Goal: Transaction & Acquisition: Purchase product/service

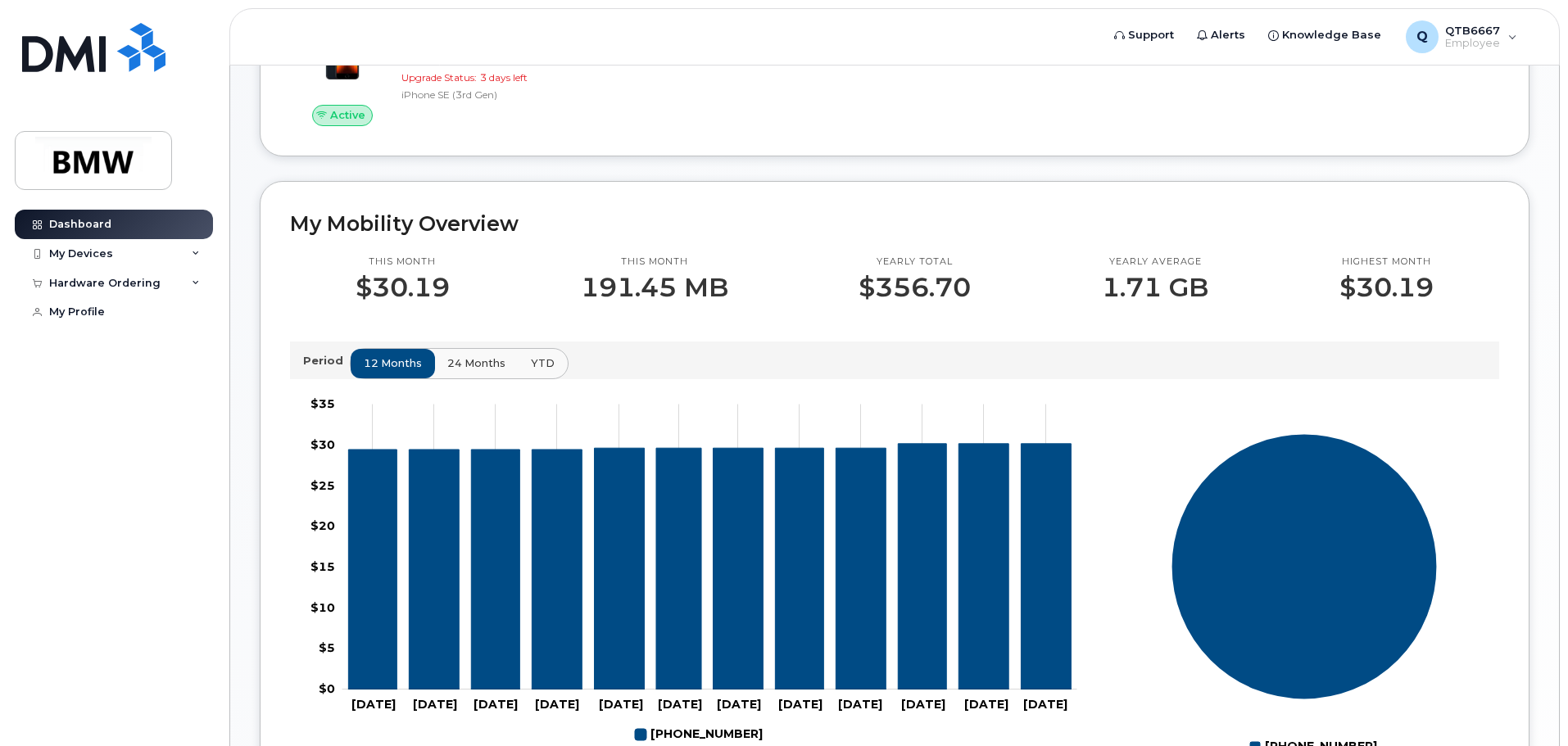
scroll to position [328, 0]
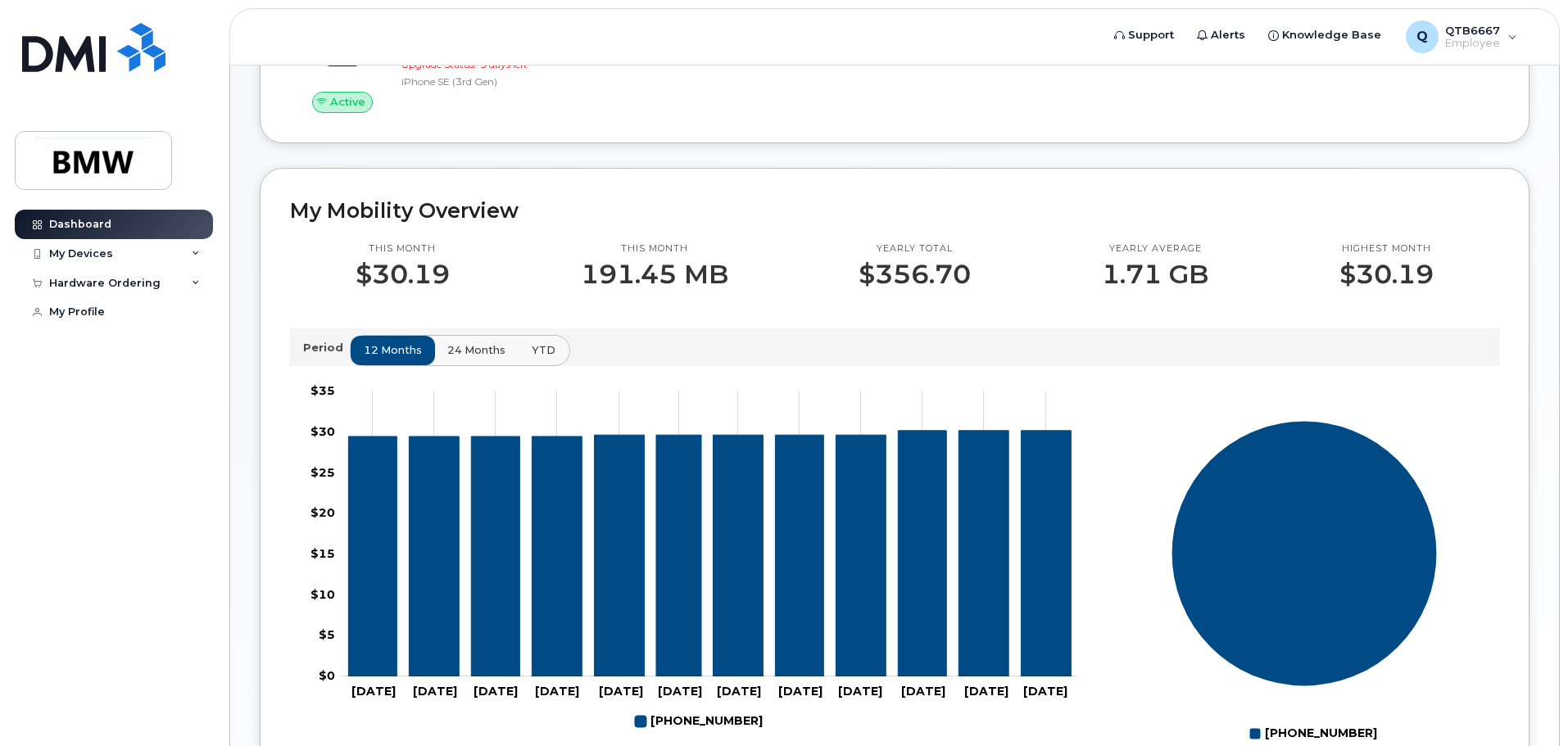
click at [538, 358] on span "YTD" at bounding box center [543, 350] width 24 height 16
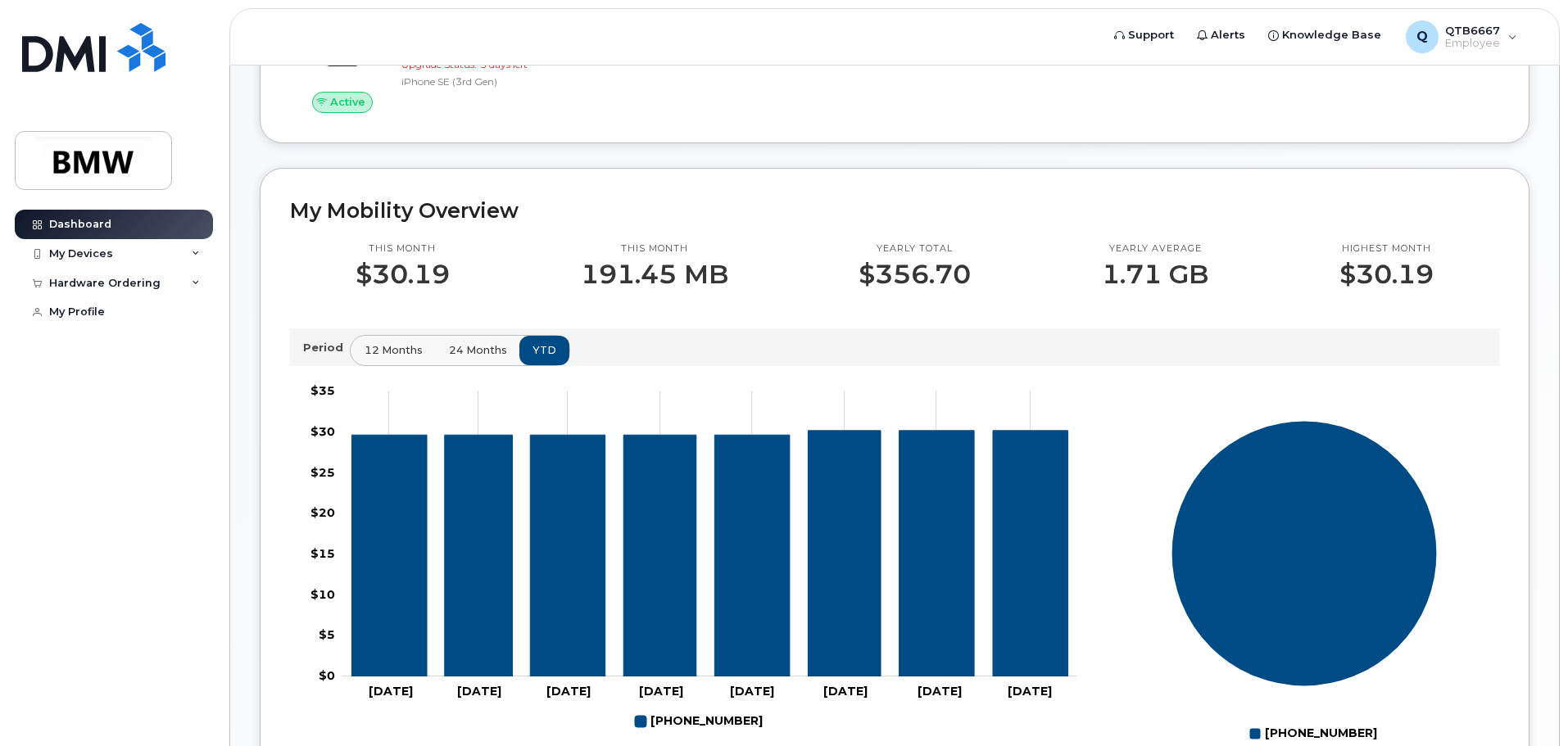
click at [389, 358] on span "12 months" at bounding box center [394, 350] width 58 height 16
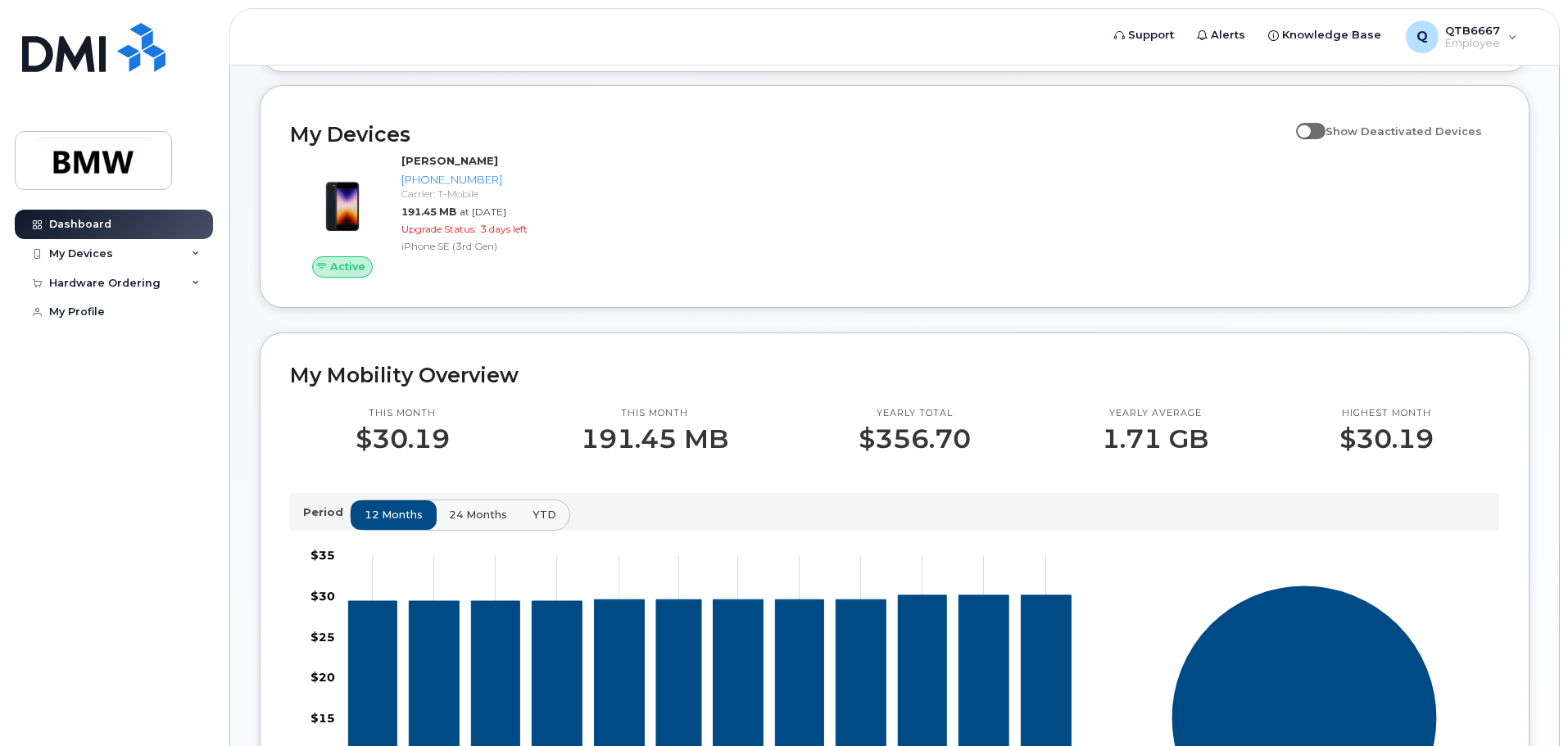
scroll to position [0, 0]
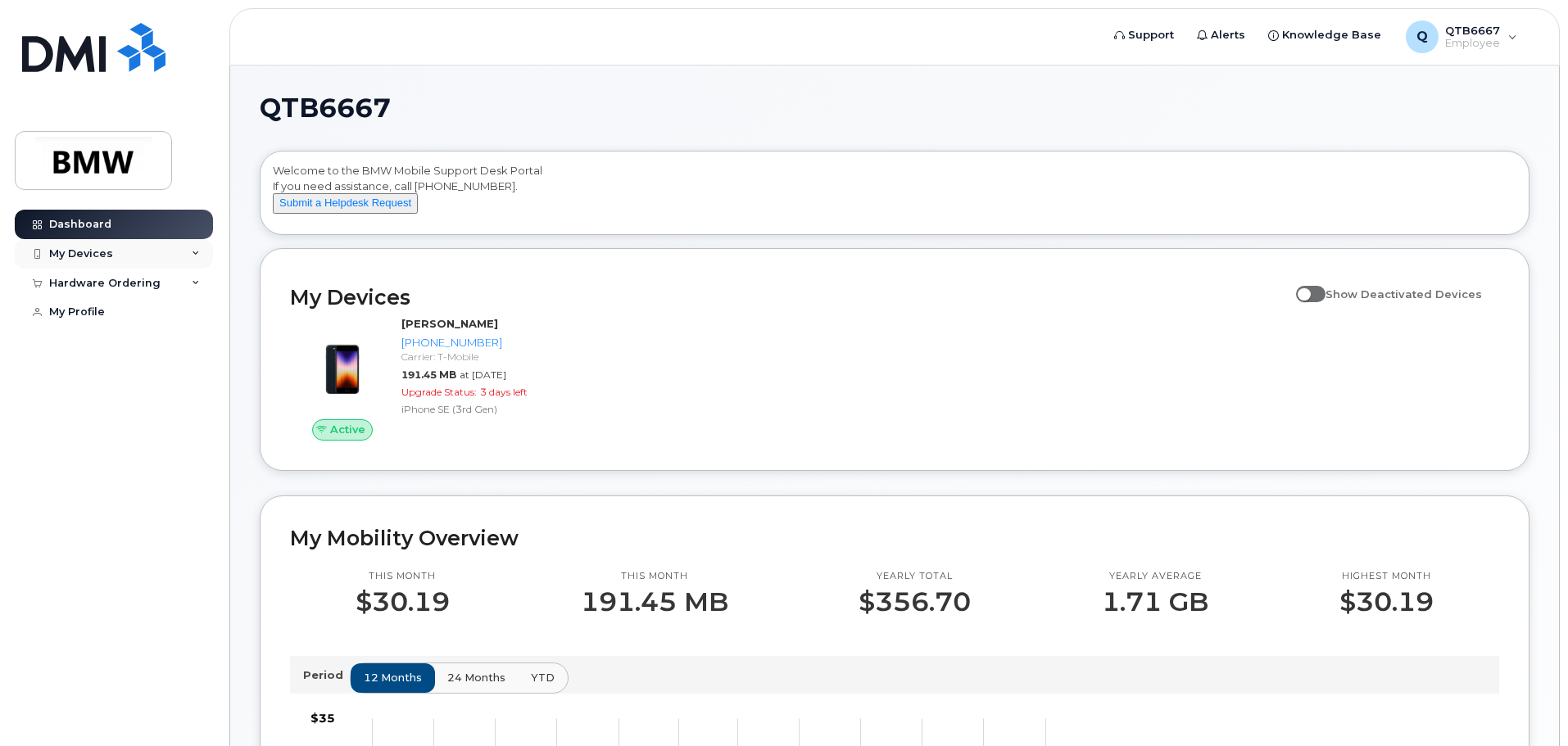
click at [179, 257] on div "My Devices" at bounding box center [113, 254] width 198 height 29
click at [162, 377] on div "Hardware Ordering" at bounding box center [113, 372] width 198 height 29
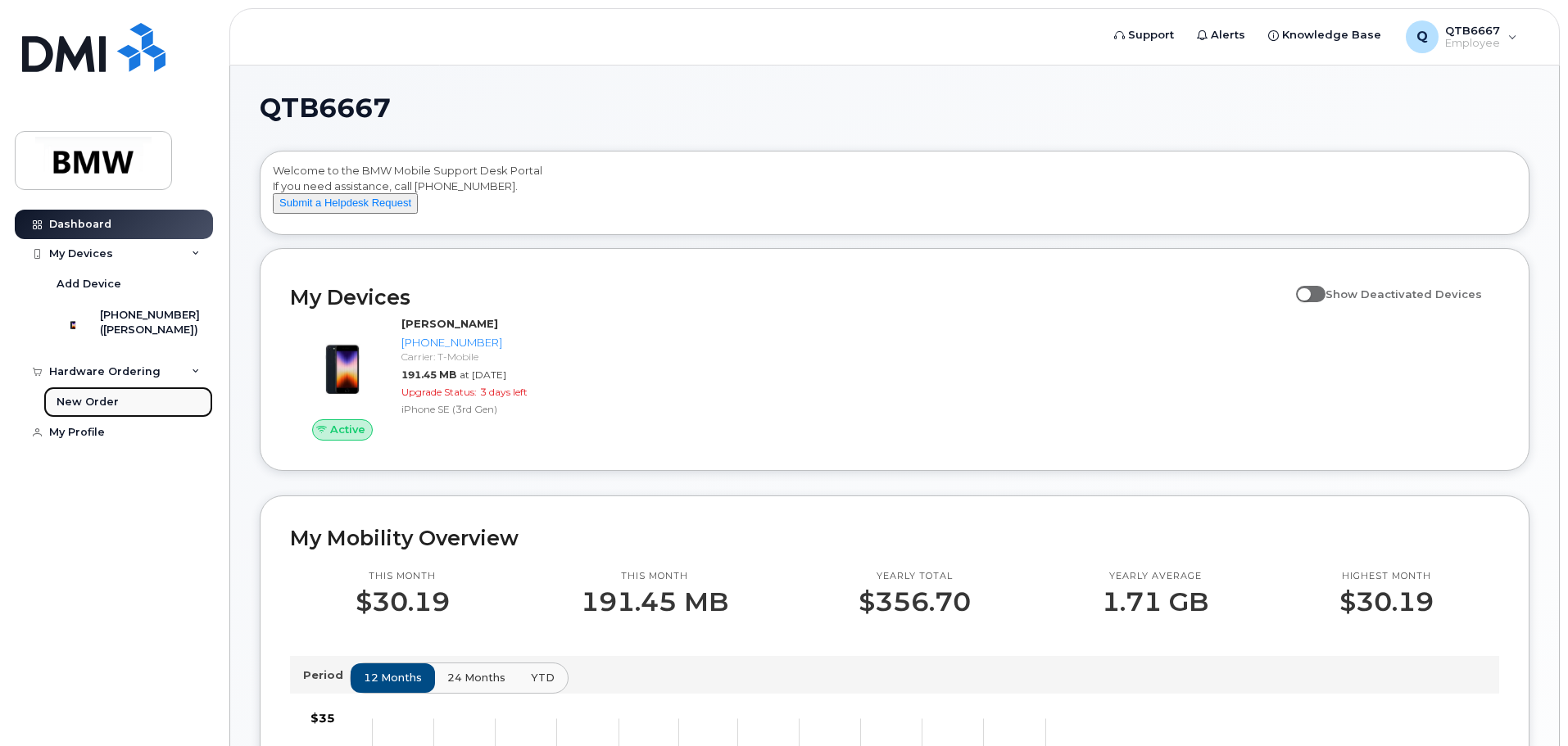
click at [83, 409] on div "New Order" at bounding box center [88, 402] width 62 height 15
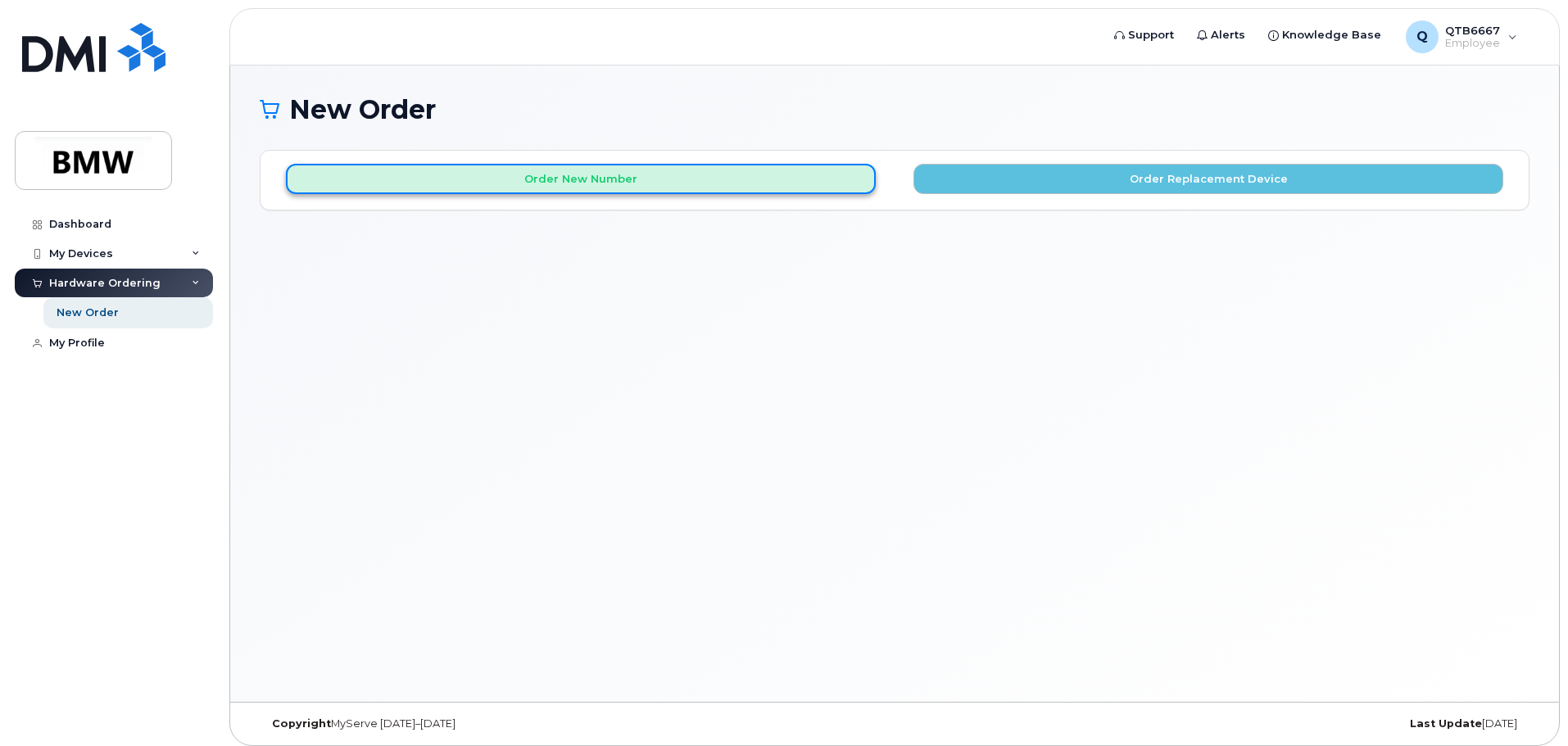
click at [671, 181] on button "Order New Number" at bounding box center [581, 178] width 590 height 30
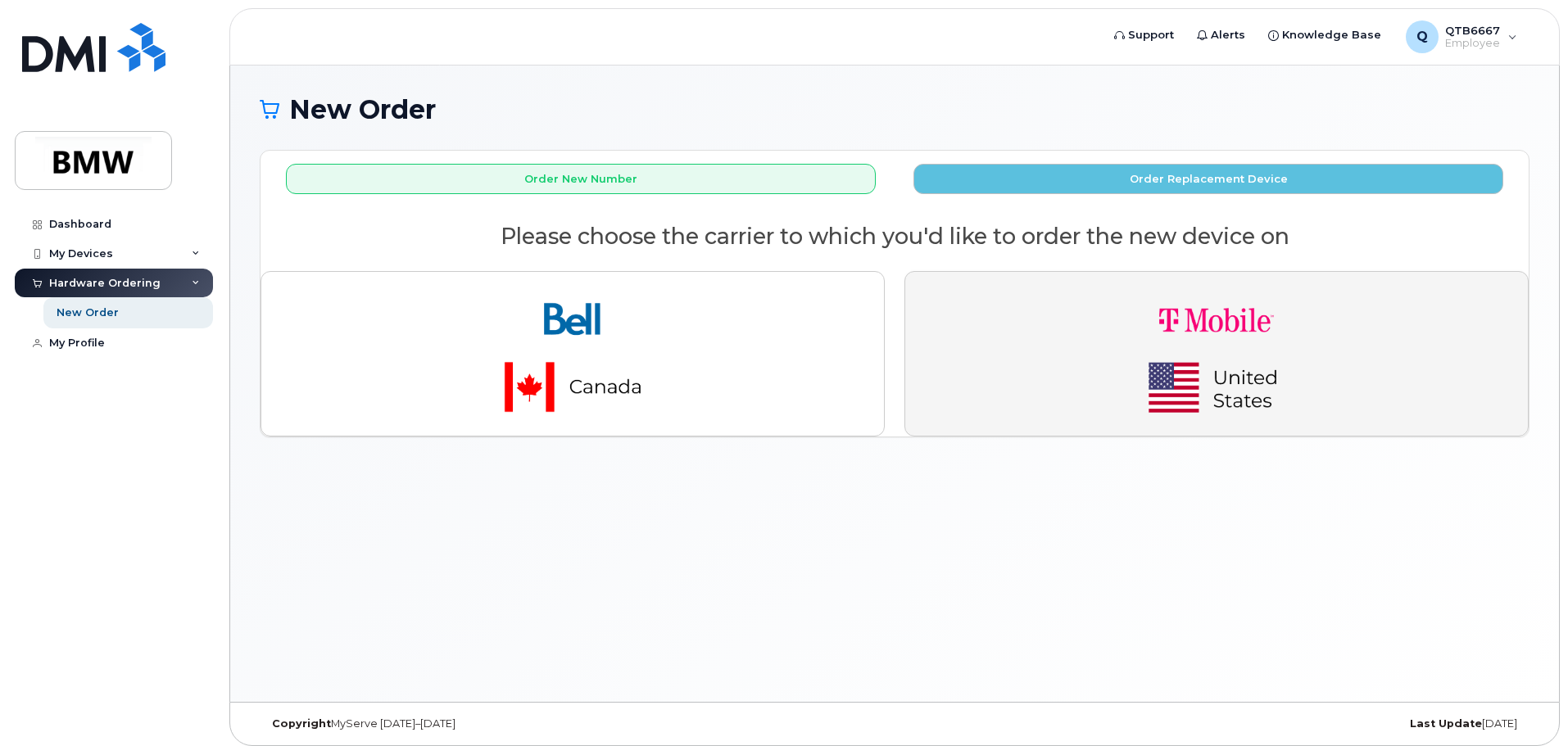
click at [1113, 323] on img "button" at bounding box center [1215, 353] width 229 height 138
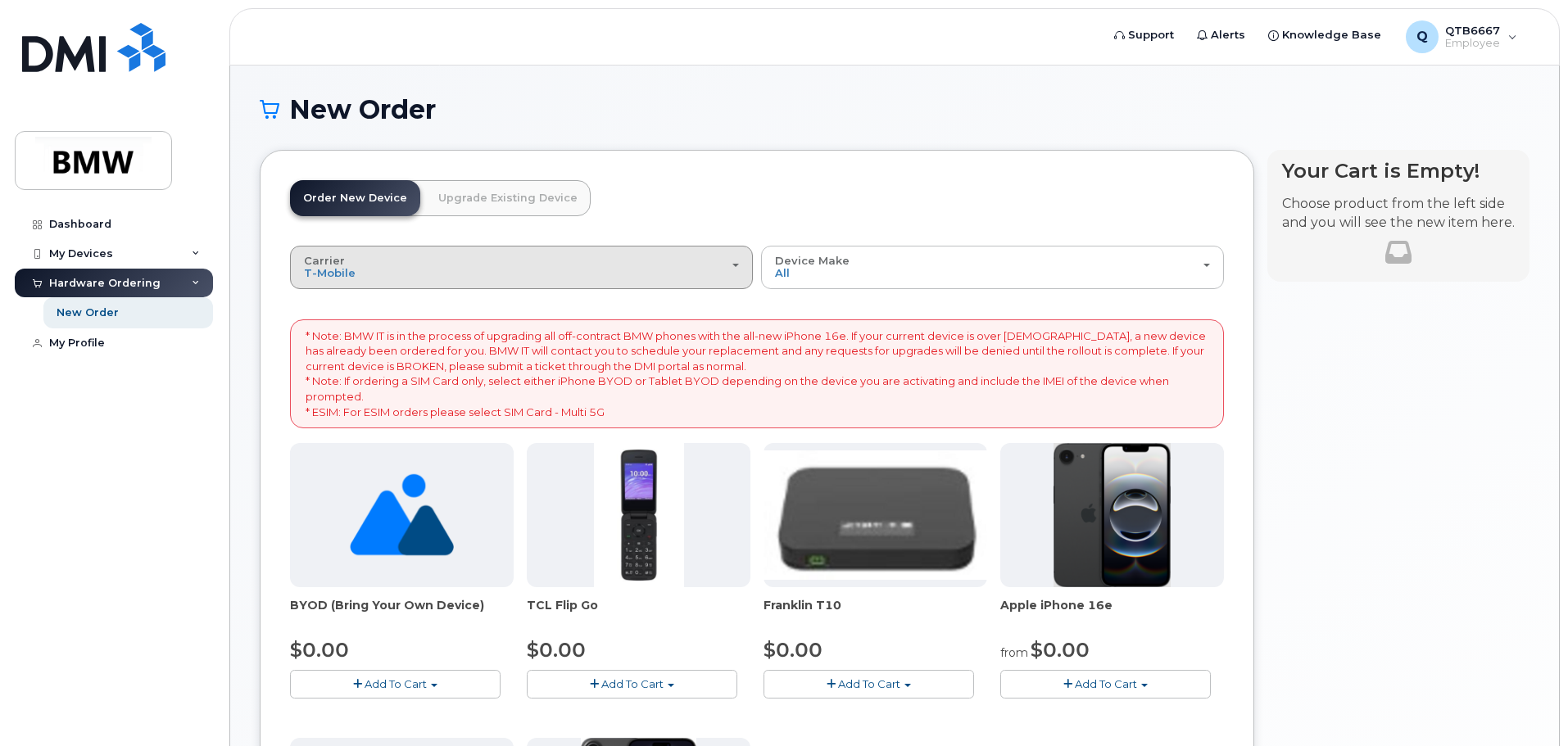
click at [720, 258] on div "Carrier Bell T-Mobile" at bounding box center [521, 268] width 435 height 26
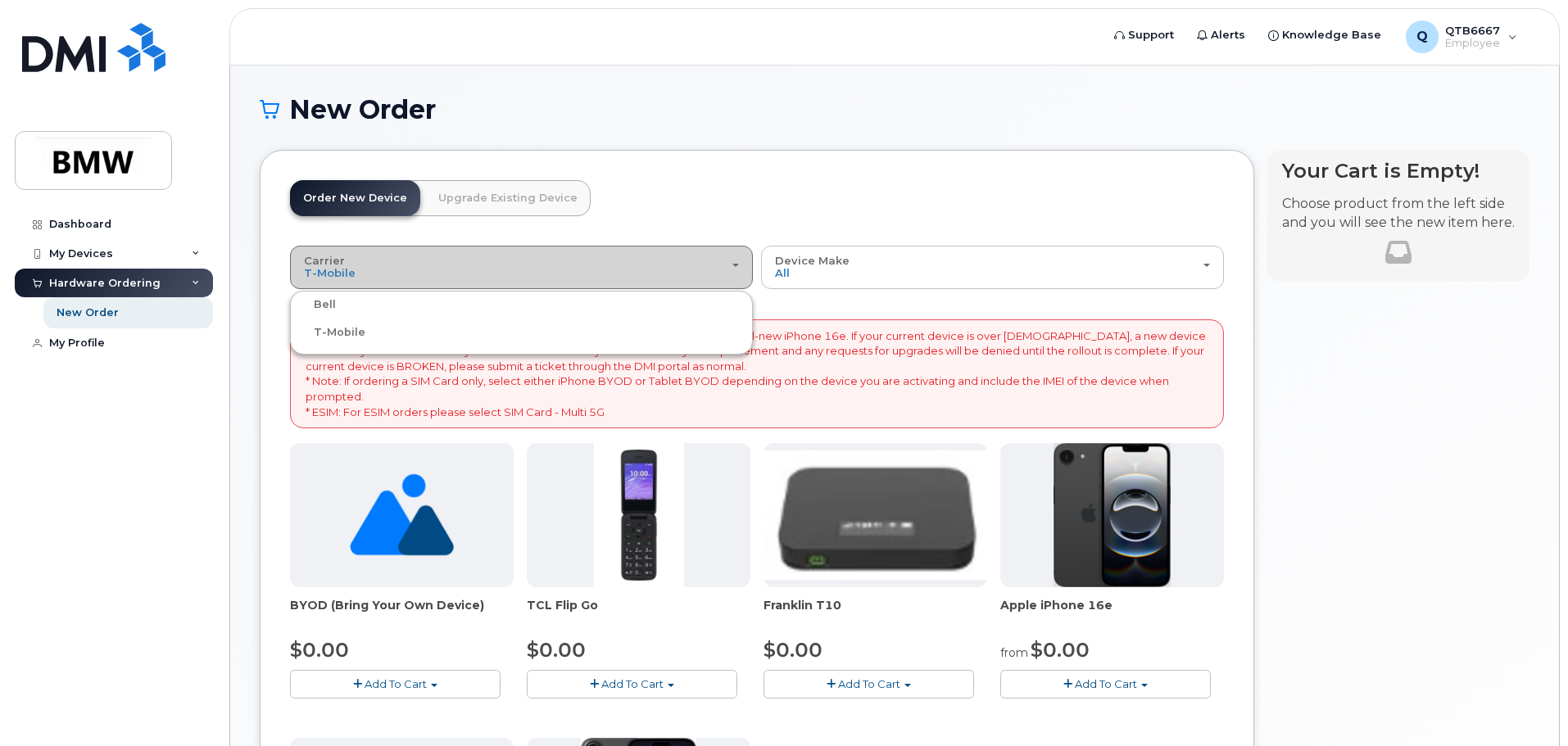
click at [720, 258] on div "Carrier Bell T-Mobile" at bounding box center [521, 268] width 435 height 26
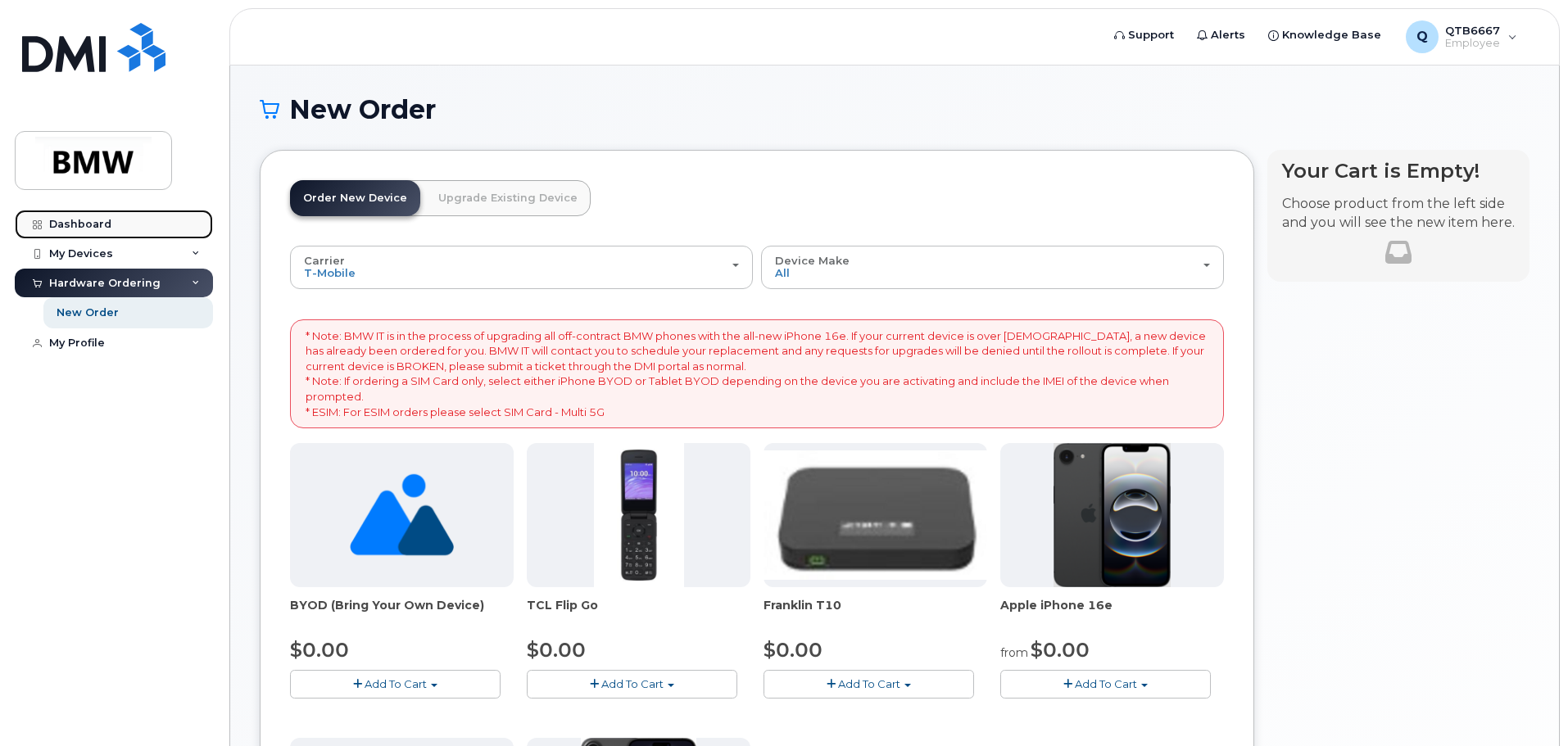
click at [92, 222] on div "Dashboard" at bounding box center [80, 225] width 62 height 13
